Goal: Information Seeking & Learning: Understand process/instructions

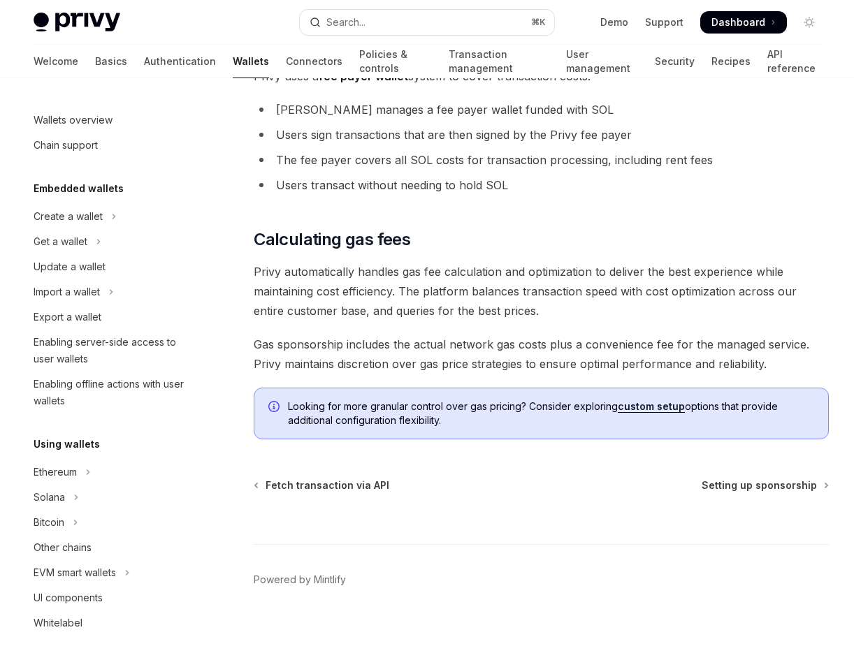
scroll to position [962, 0]
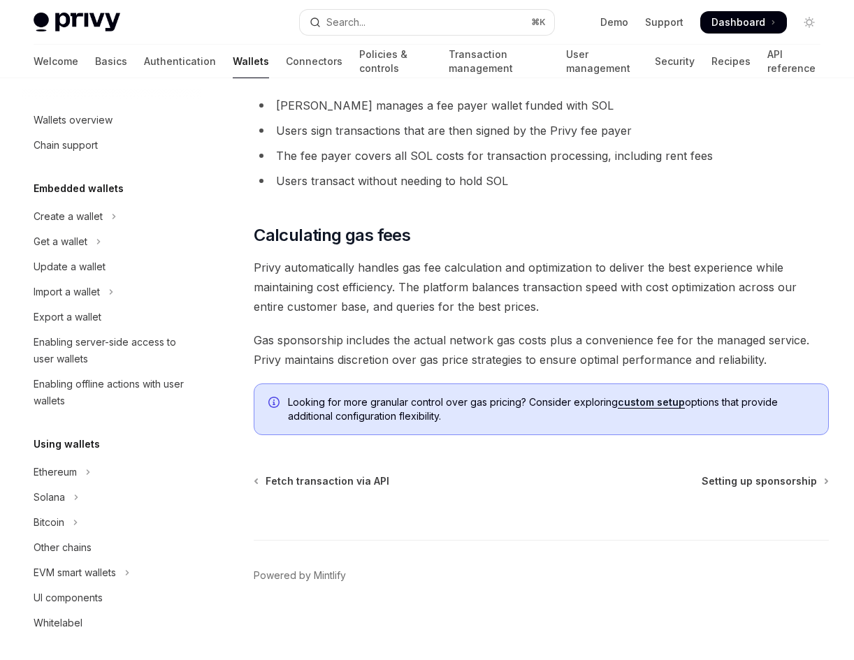
click at [643, 407] on link "custom setup" at bounding box center [651, 402] width 67 height 13
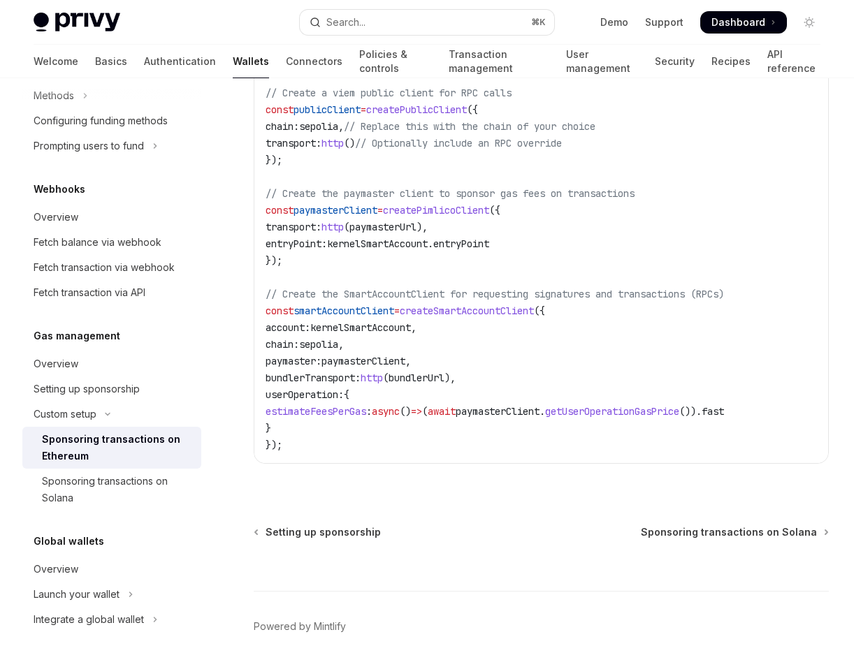
scroll to position [2006, 0]
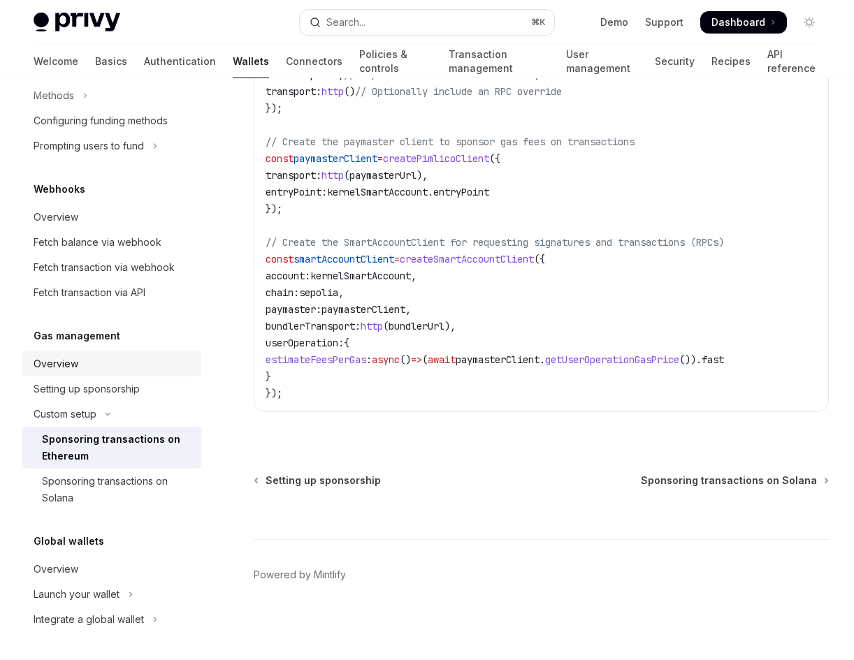
click at [111, 370] on div "Overview" at bounding box center [113, 364] width 159 height 17
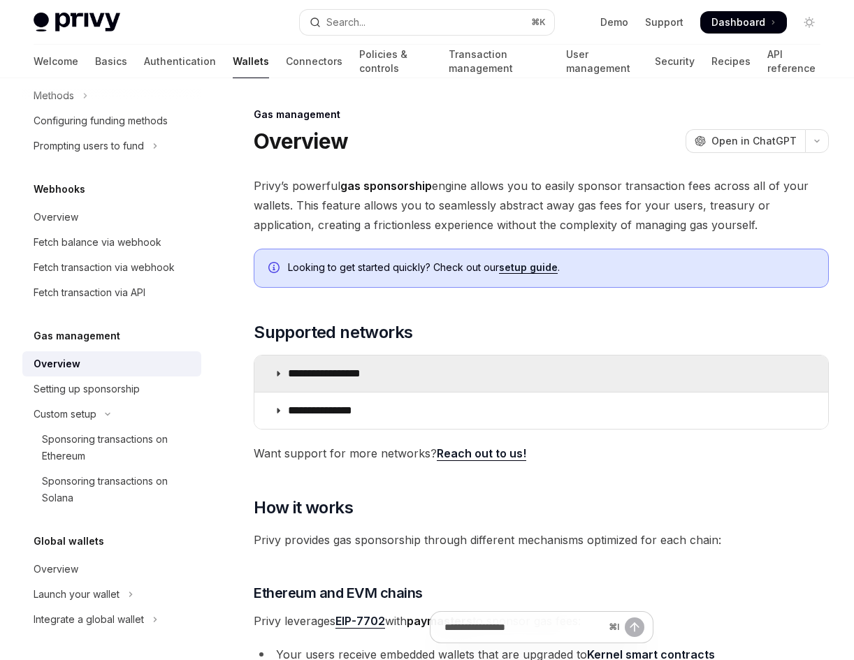
click at [451, 373] on summary "**********" at bounding box center [541, 374] width 574 height 36
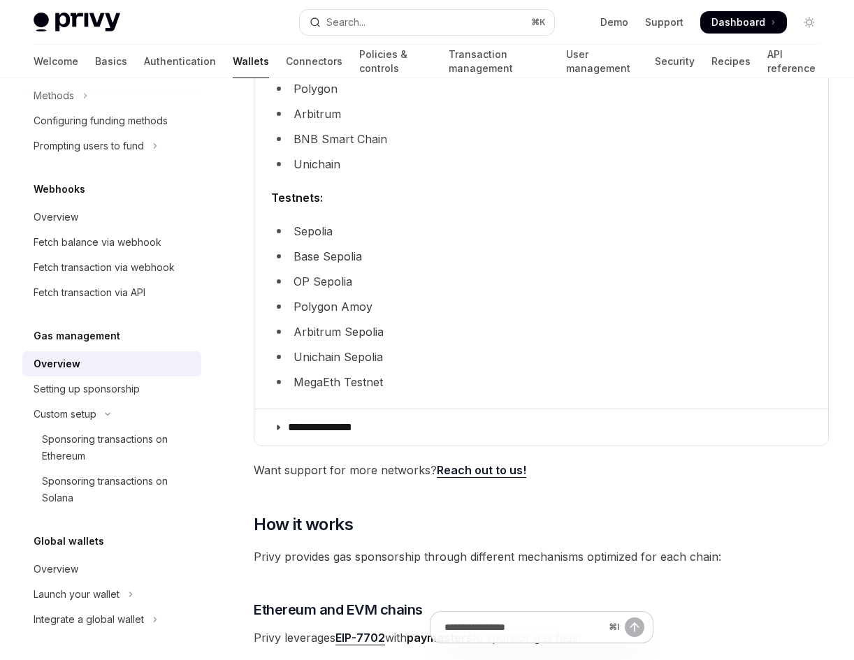
scroll to position [531, 0]
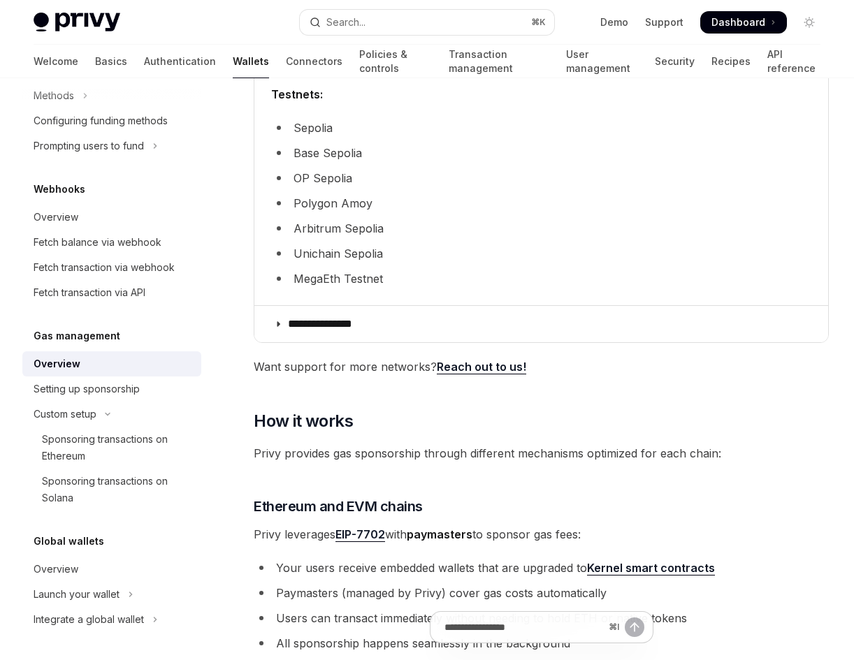
click at [421, 346] on div "**********" at bounding box center [541, 478] width 575 height 1666
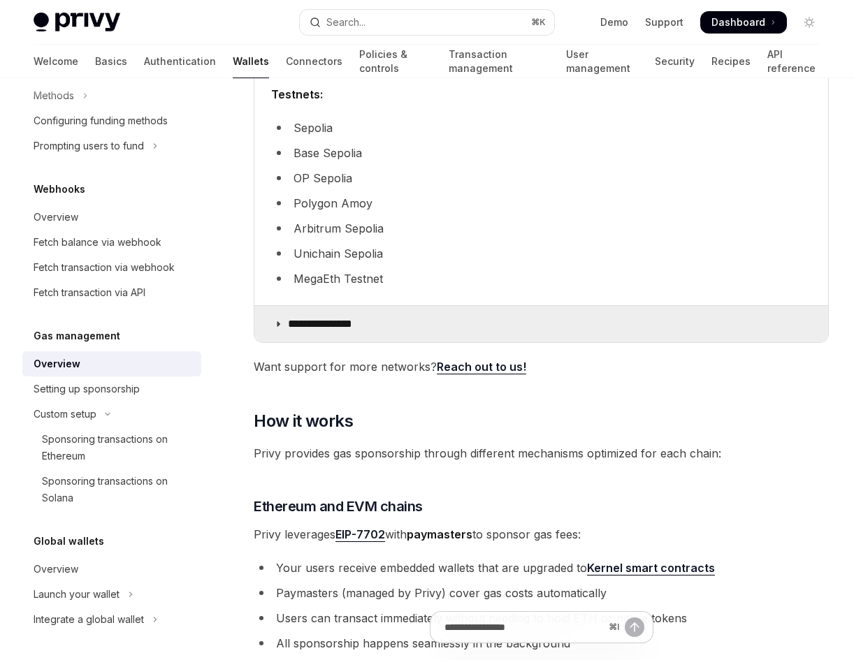
click at [413, 335] on summary "**********" at bounding box center [541, 324] width 574 height 36
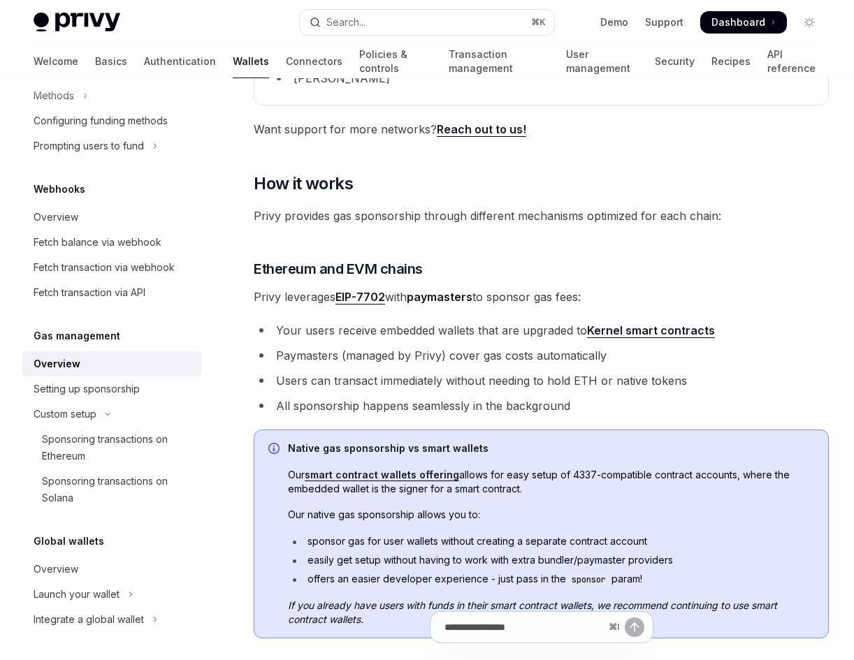
scroll to position [946, 0]
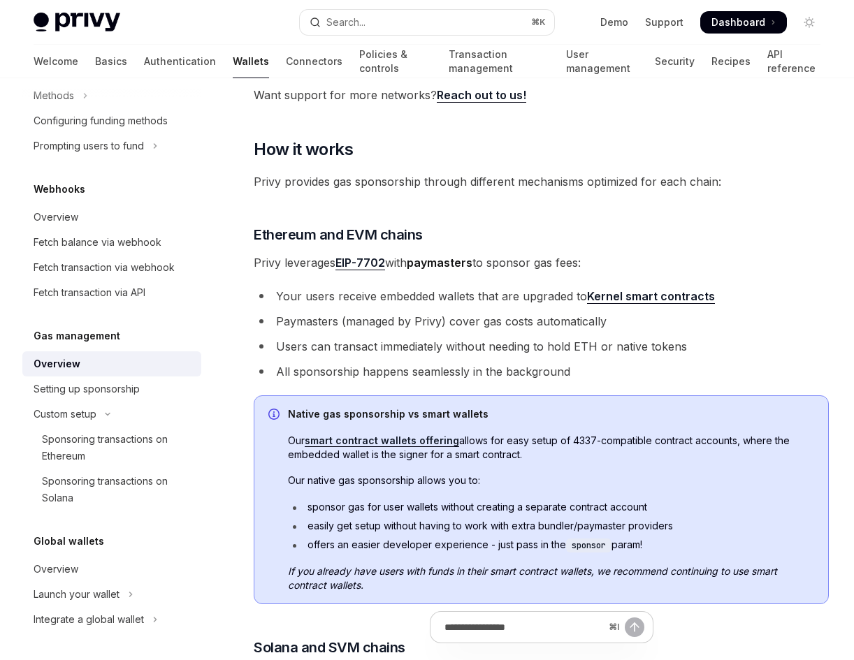
click at [342, 322] on li "Paymasters (managed by Privy) cover gas costs automatically" at bounding box center [541, 322] width 575 height 20
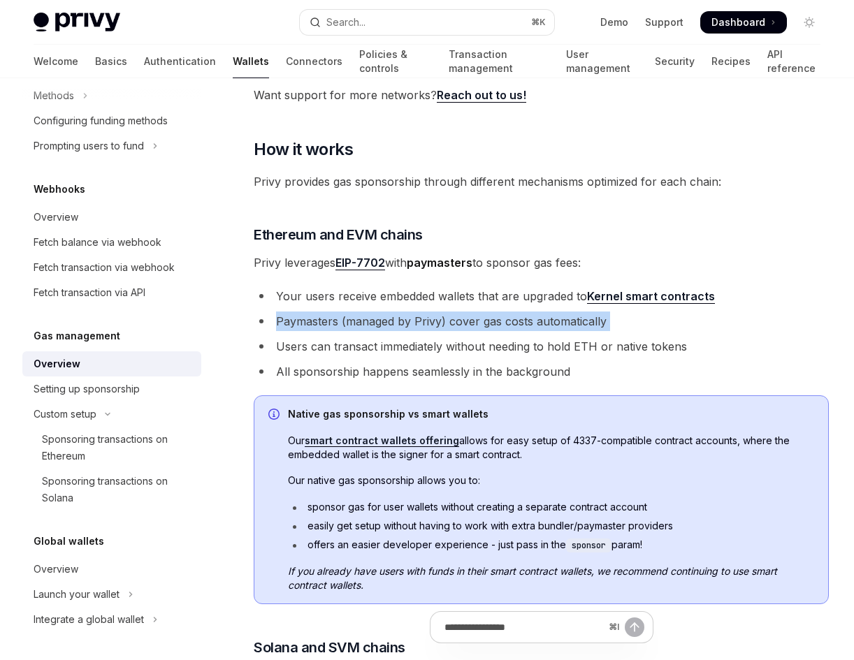
click at [342, 322] on li "Paymasters (managed by Privy) cover gas costs automatically" at bounding box center [541, 322] width 575 height 20
click at [382, 324] on li "Paymasters (managed by Privy) cover gas costs automatically" at bounding box center [541, 322] width 575 height 20
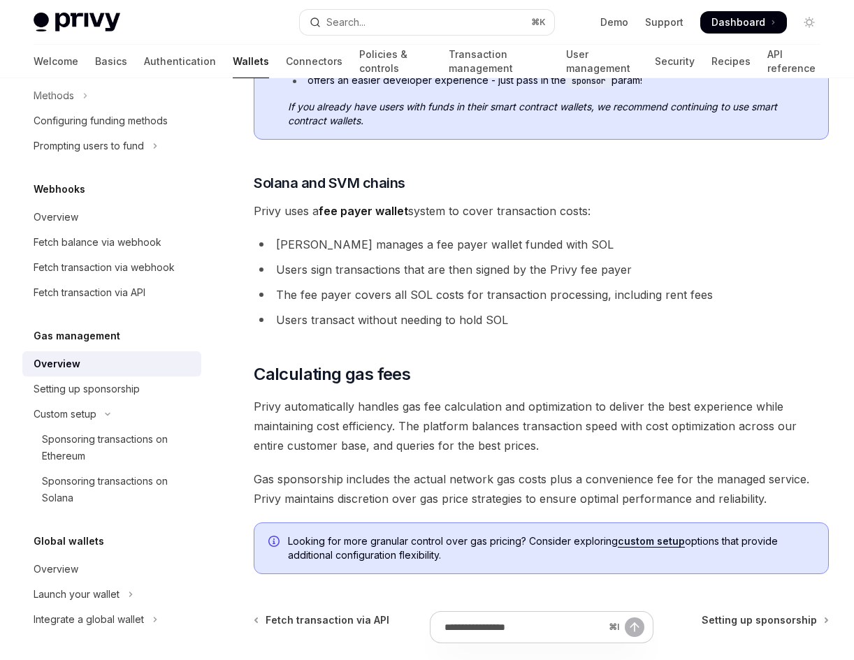
scroll to position [1452, 0]
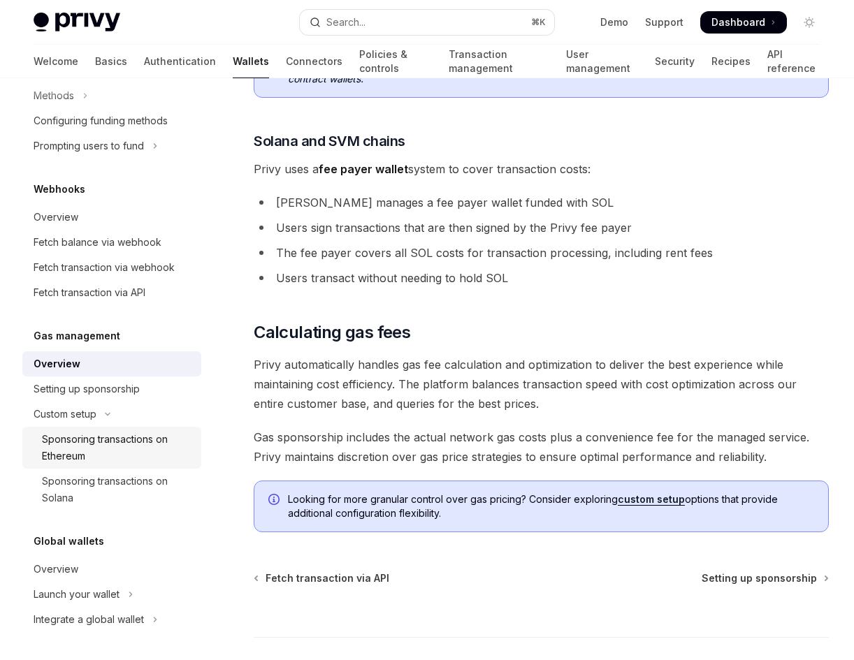
click at [105, 429] on link "Sponsoring transactions on Ethereum" at bounding box center [111, 448] width 179 height 42
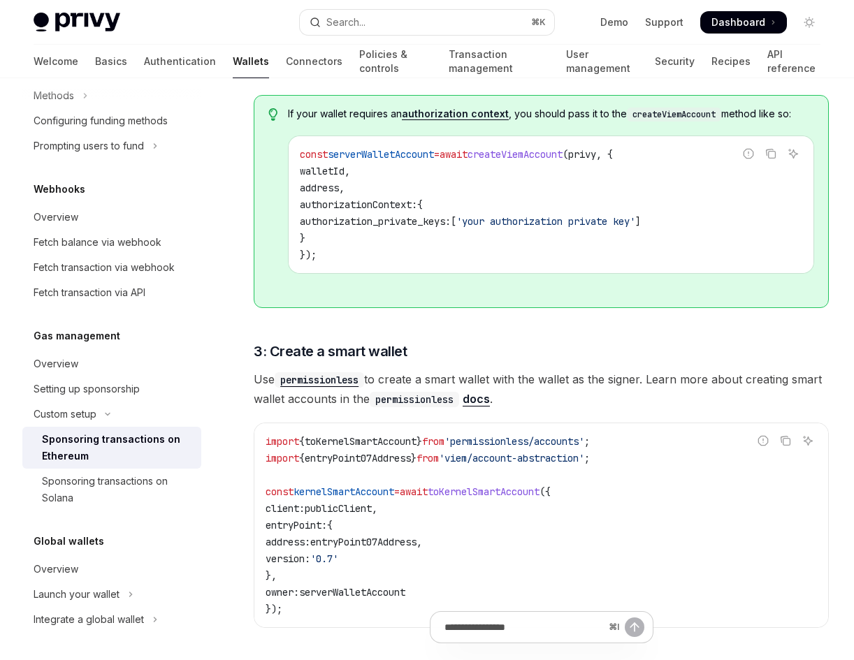
scroll to position [1181, 0]
click at [359, 61] on link "Policies & controls" at bounding box center [395, 62] width 73 height 34
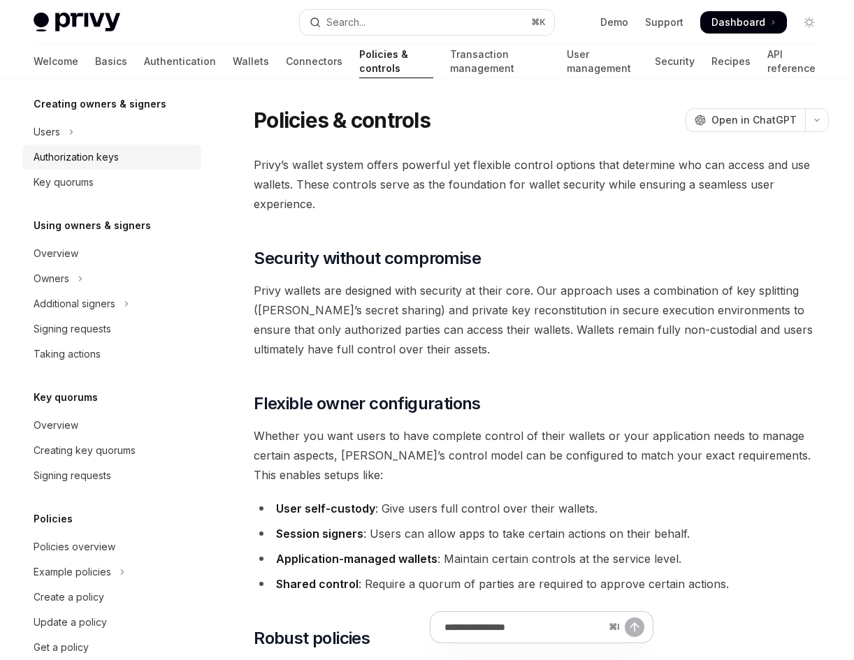
scroll to position [324, 0]
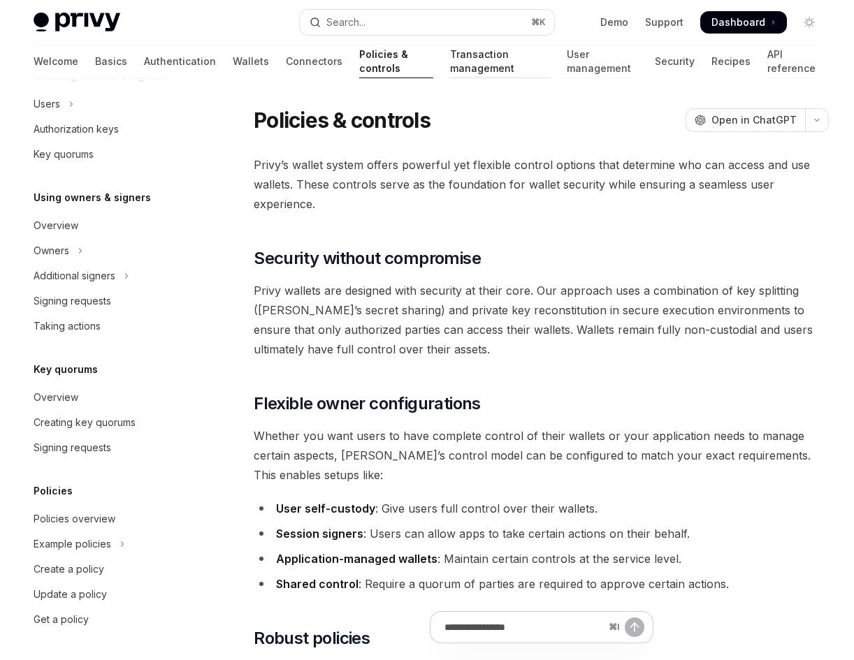
click at [450, 73] on link "Transaction management" at bounding box center [500, 62] width 100 height 34
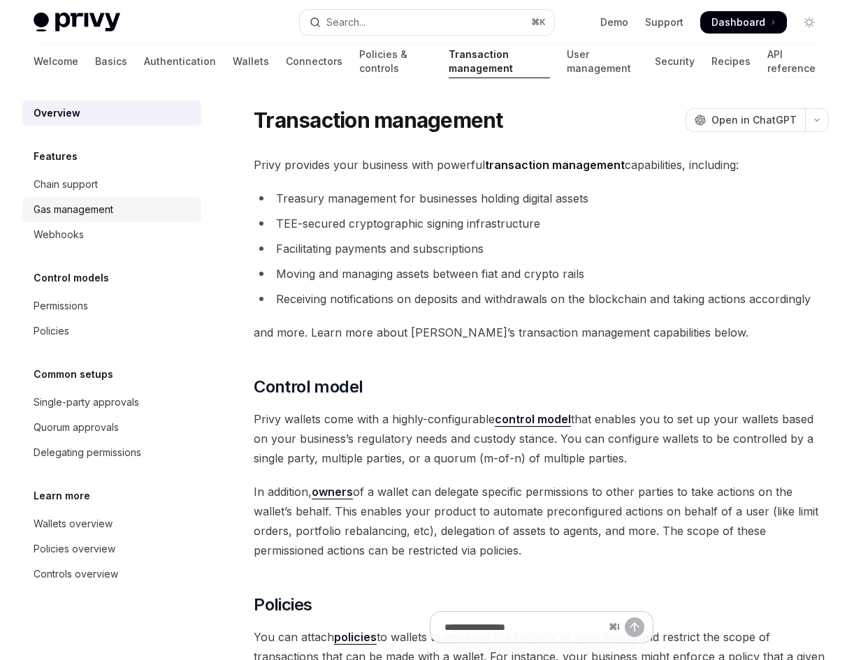
click at [131, 219] on link "Gas management" at bounding box center [111, 209] width 179 height 25
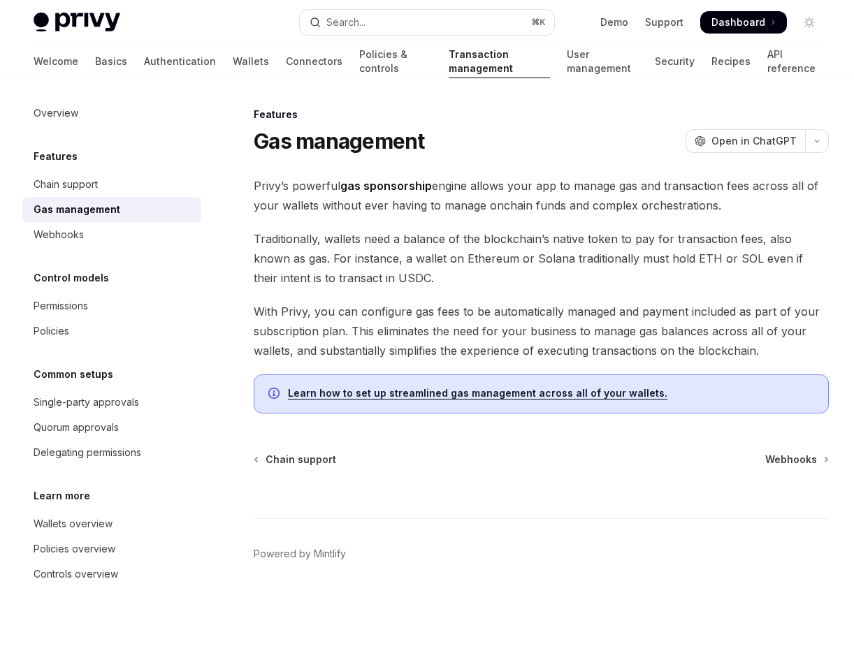
click at [412, 389] on link "Learn how to set up streamlined gas management across all of your wallets." at bounding box center [478, 393] width 380 height 13
type textarea "*"
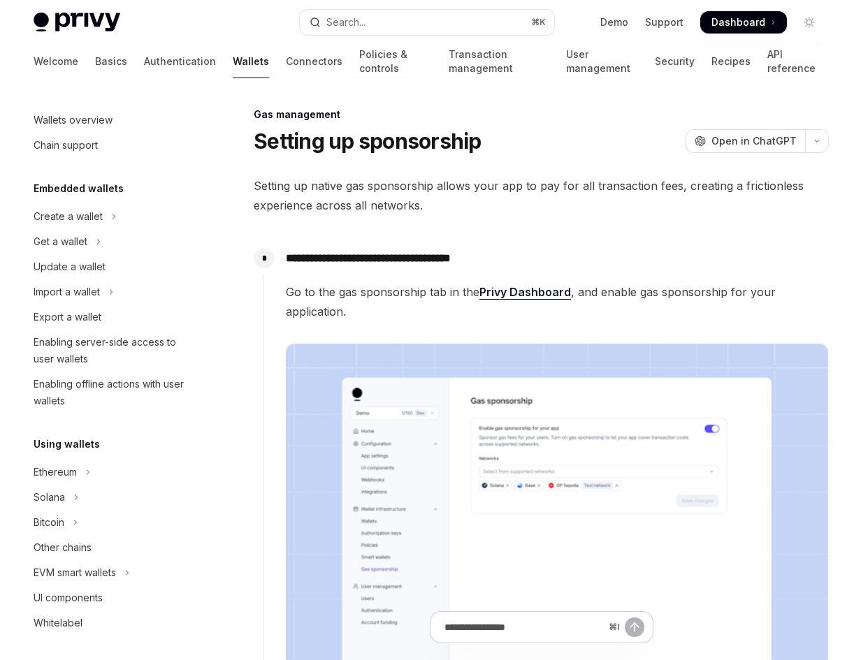
scroll to position [540, 0]
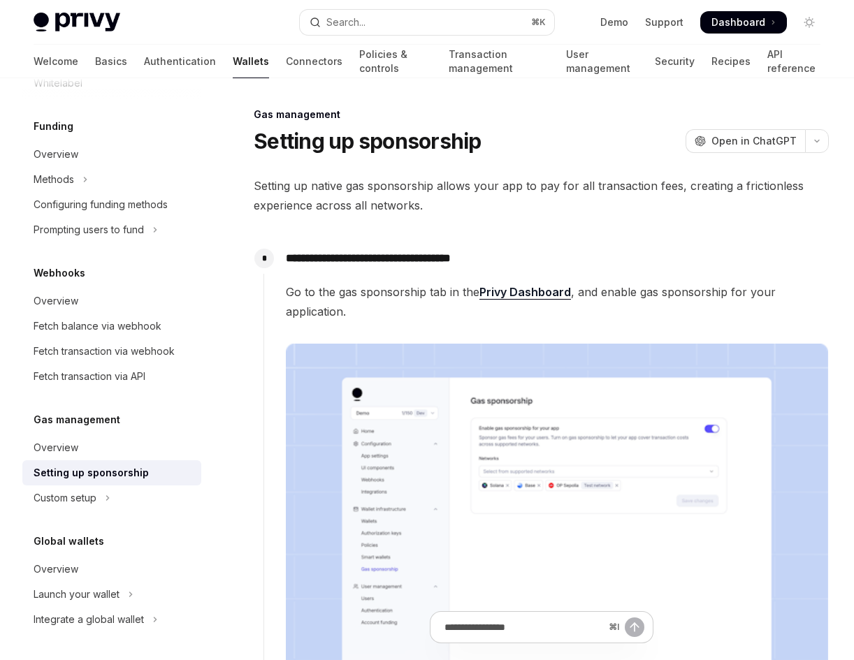
click at [521, 294] on link "Privy Dashboard" at bounding box center [525, 292] width 92 height 15
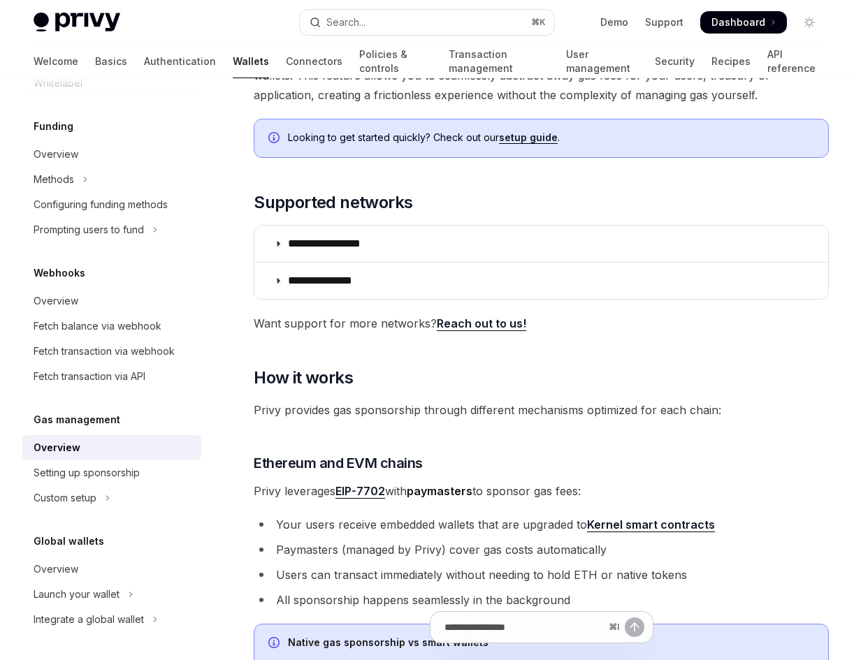
scroll to position [133, 0]
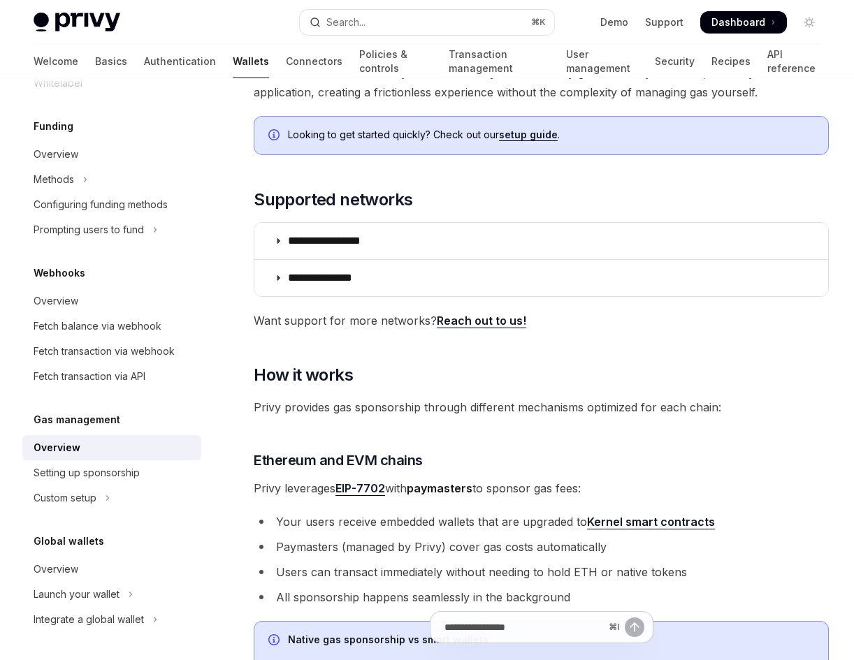
click at [543, 134] on link "setup guide" at bounding box center [528, 135] width 59 height 13
type textarea "*"
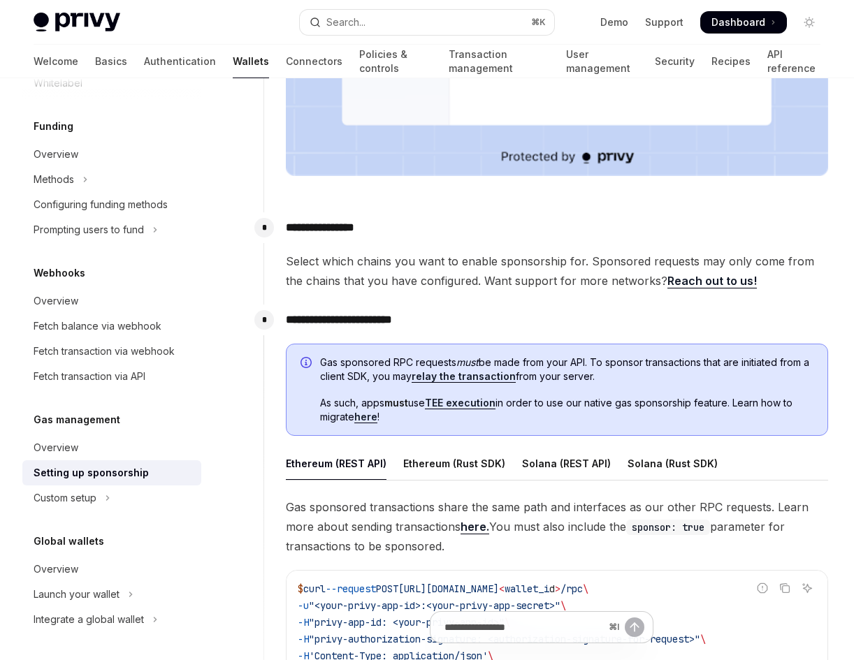
scroll to position [556, 0]
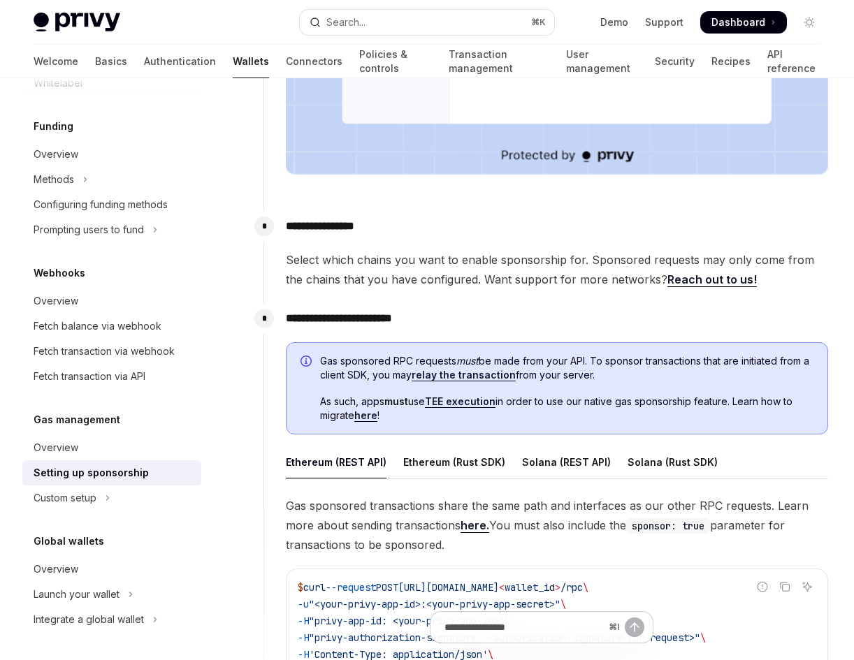
click at [616, 273] on span "Select which chains you want to enable sponsorship for. Sponsored requests may …" at bounding box center [557, 269] width 542 height 39
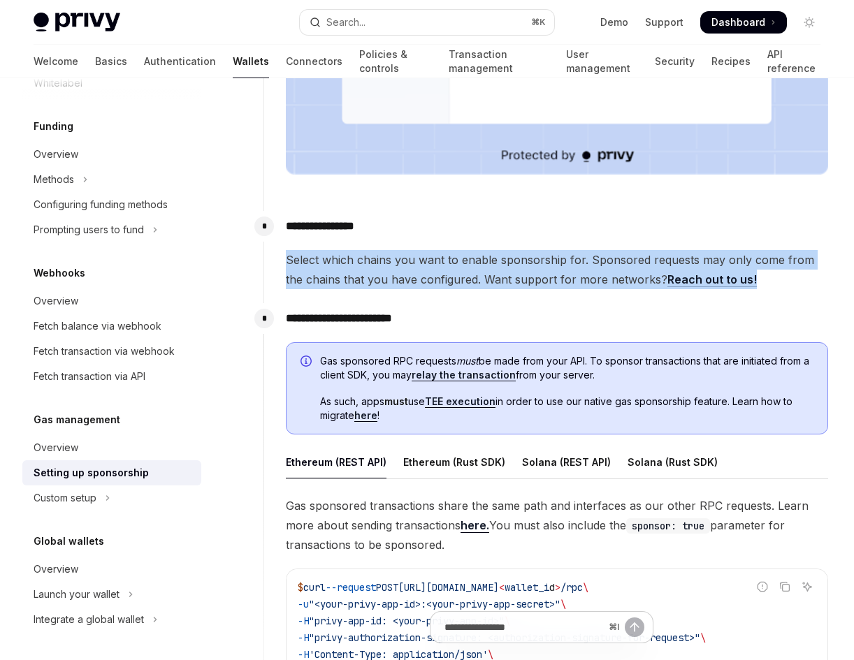
click at [616, 273] on span "Select which chains you want to enable sponsorship for. Sponsored requests may …" at bounding box center [557, 269] width 542 height 39
click at [613, 267] on span "Select which chains you want to enable sponsorship for. Sponsored requests may …" at bounding box center [557, 269] width 542 height 39
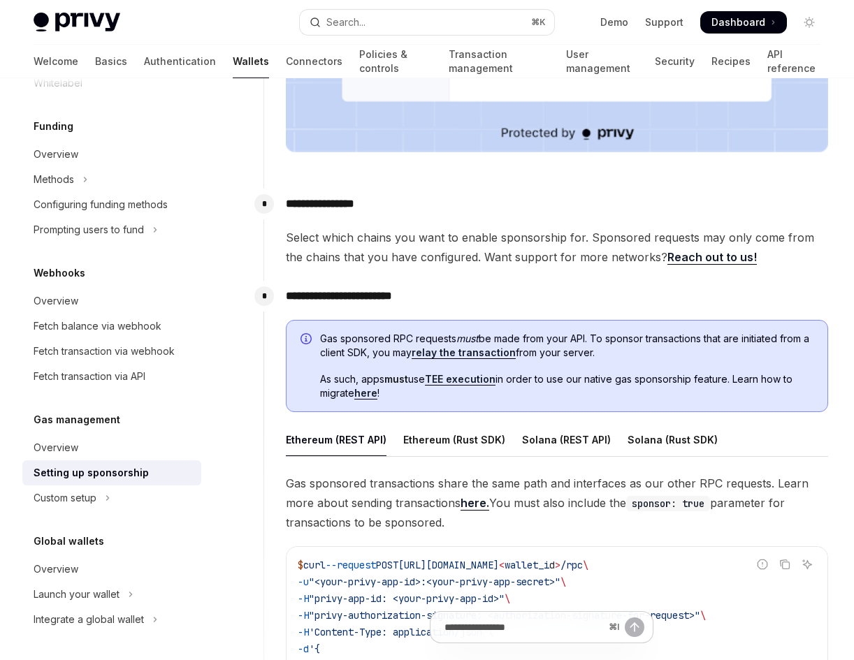
scroll to position [582, 0]
